Goal: Task Accomplishment & Management: Use online tool/utility

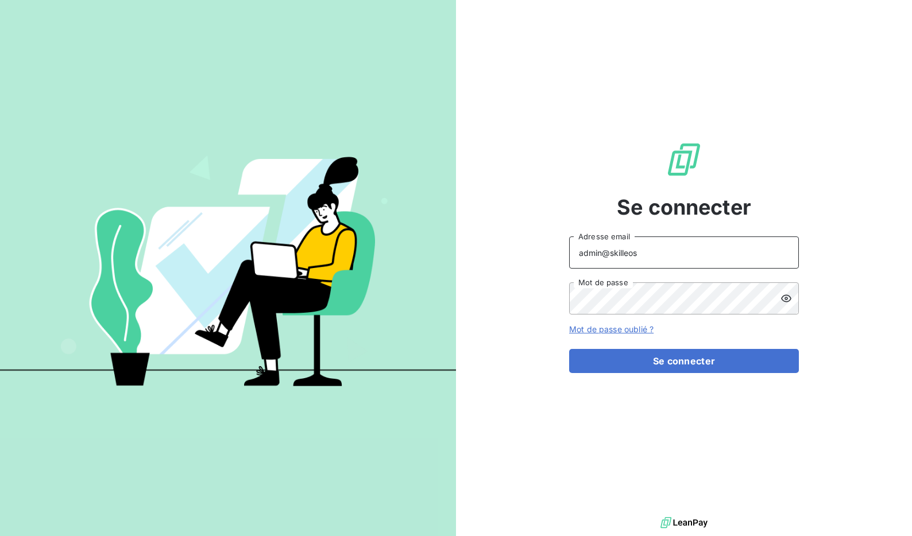
click at [689, 255] on input "admin@skilleos" at bounding box center [684, 253] width 230 height 32
type input "admin@captainpharma"
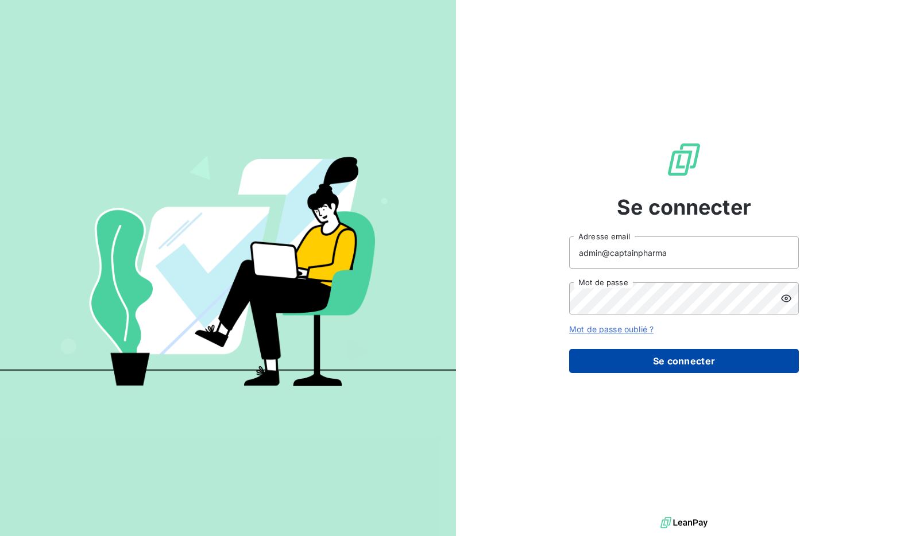
click at [685, 352] on button "Se connecter" at bounding box center [684, 361] width 230 height 24
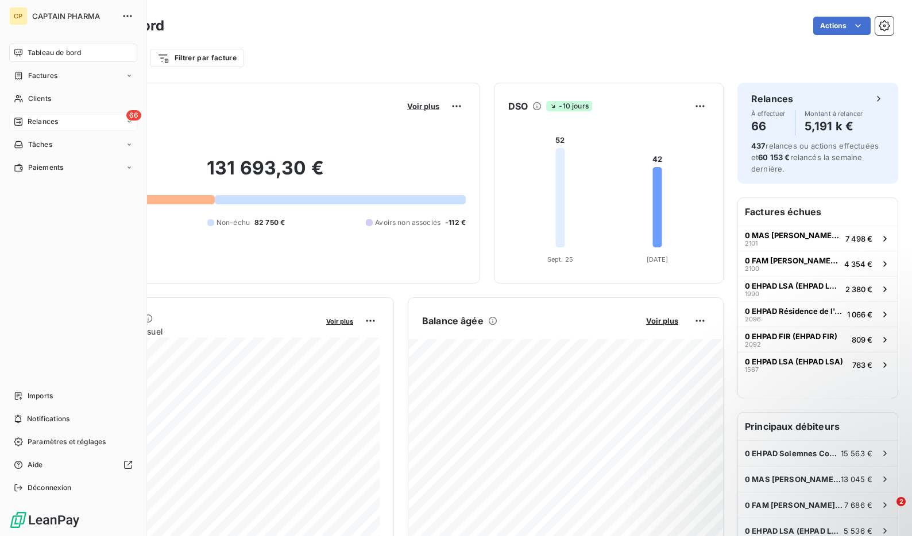
click at [52, 124] on span "Relances" at bounding box center [43, 122] width 30 height 10
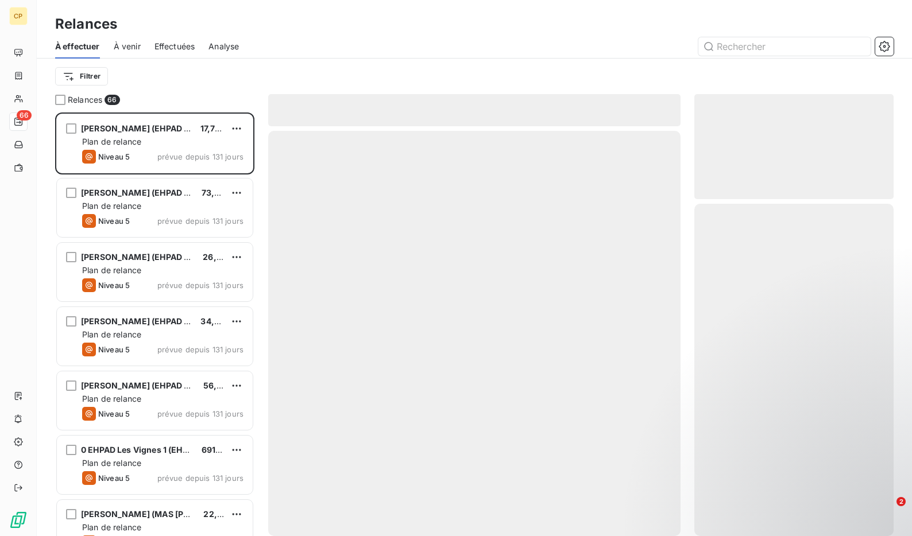
scroll to position [424, 199]
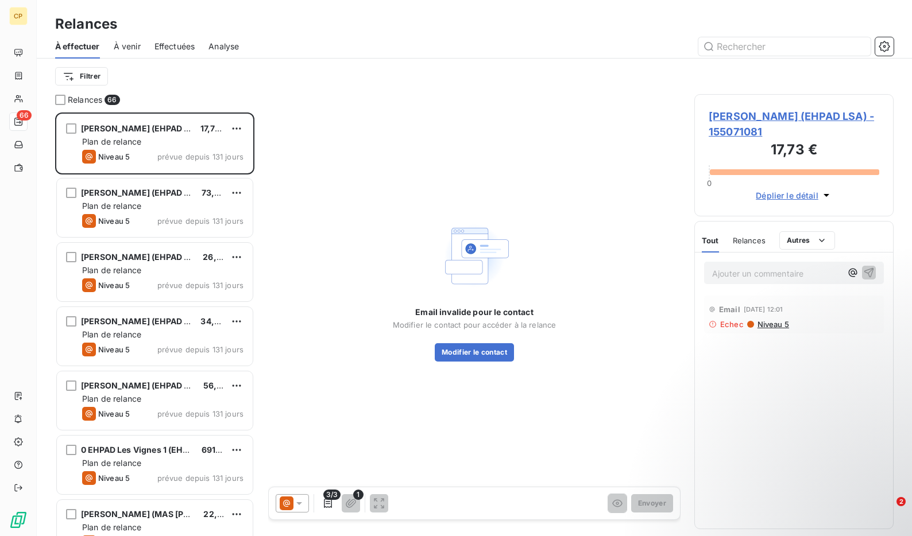
click at [163, 45] on span "Effectuées" at bounding box center [174, 46] width 41 height 11
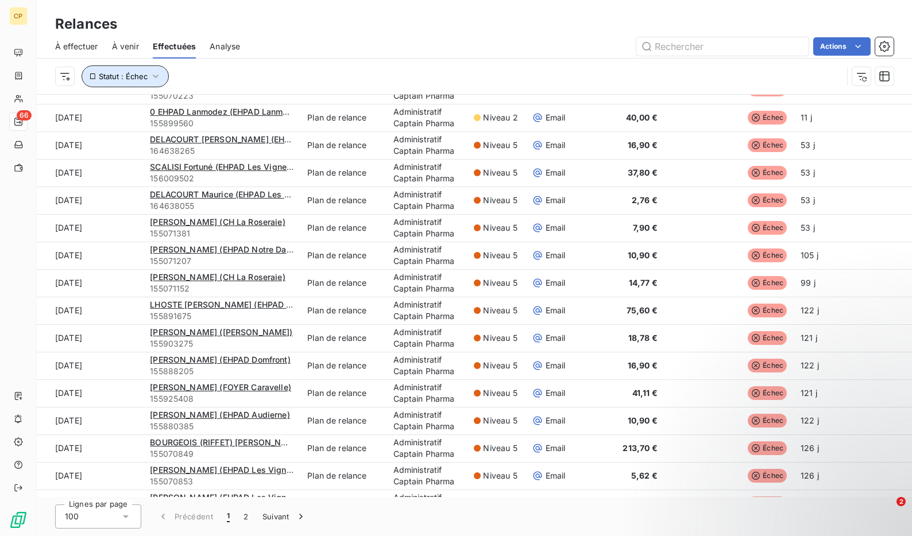
click at [152, 75] on icon "button" at bounding box center [155, 76] width 11 height 11
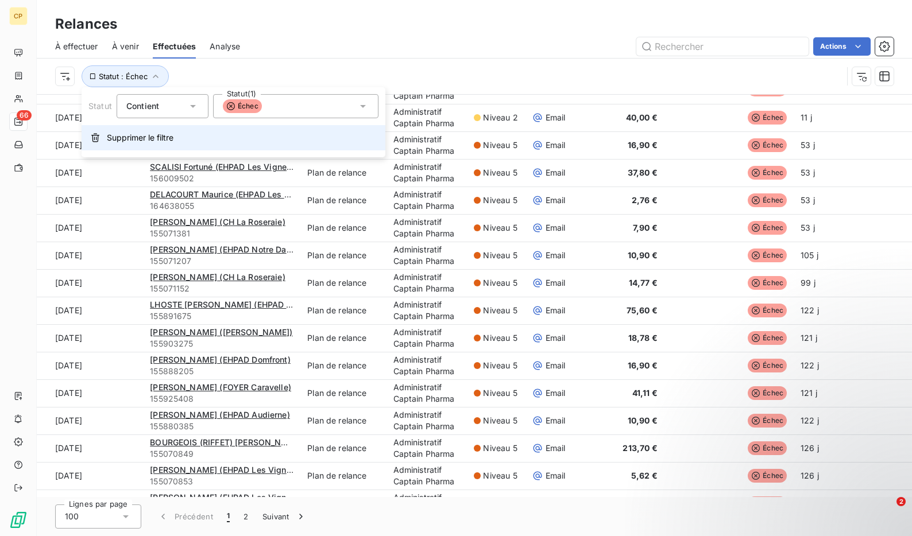
click at [149, 133] on span "Supprimer le filtre" at bounding box center [140, 137] width 67 height 11
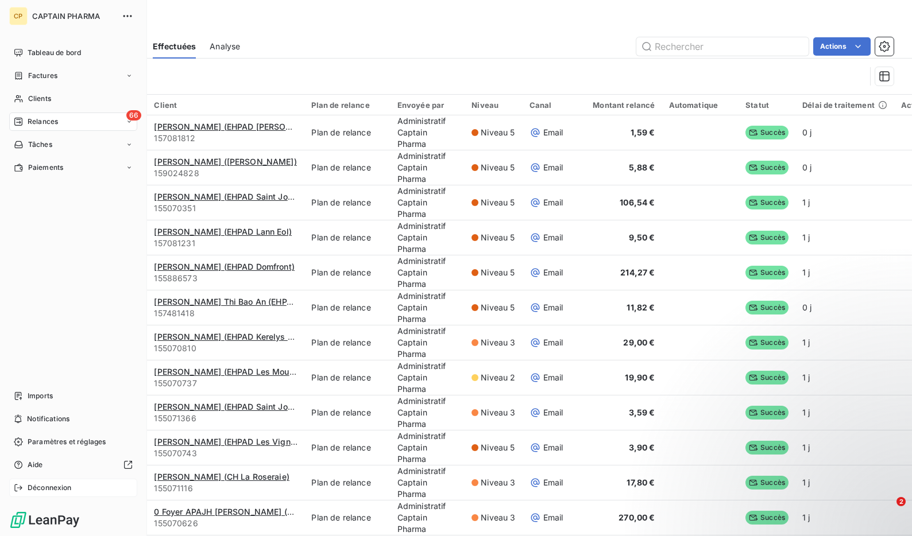
click at [21, 489] on icon at bounding box center [18, 487] width 9 height 9
